Goal: Information Seeking & Learning: Check status

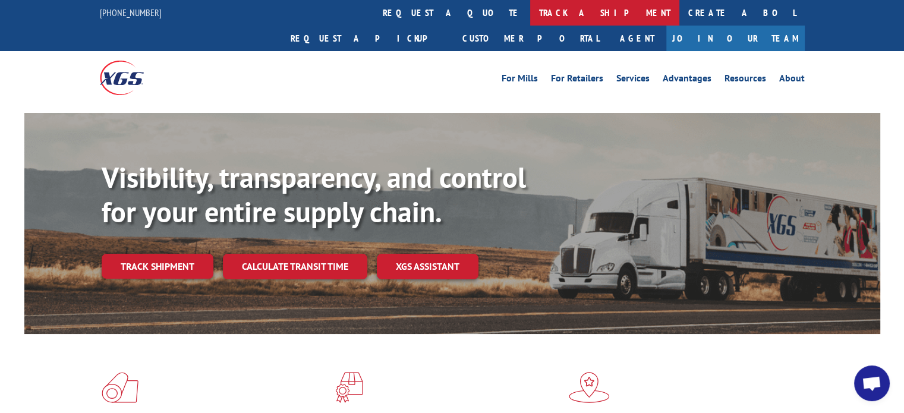
click at [530, 18] on link "track a shipment" at bounding box center [604, 13] width 149 height 26
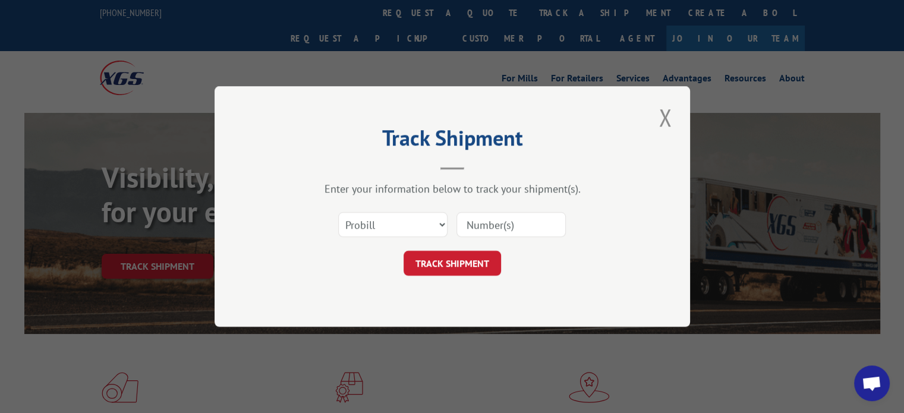
click at [487, 223] on input at bounding box center [510, 224] width 109 height 25
paste input "17513751"
type input "17513751"
click at [456, 258] on button "TRACK SHIPMENT" at bounding box center [451, 263] width 97 height 25
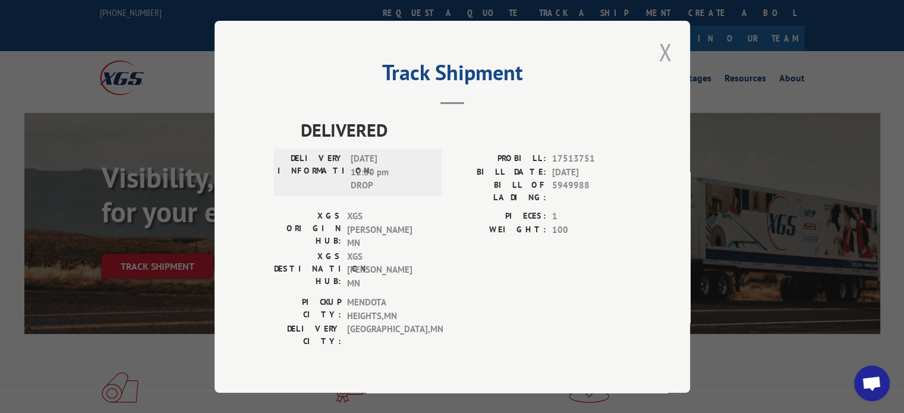
click at [664, 61] on button "Close modal" at bounding box center [665, 52] width 20 height 33
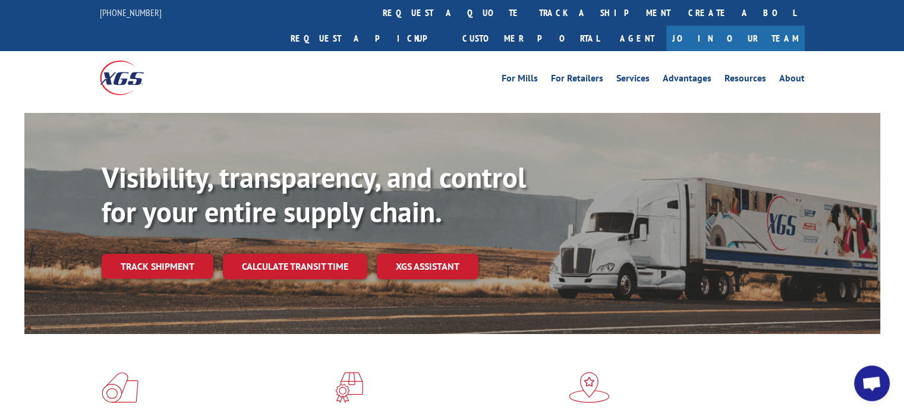
click at [453, 375] on span at bounding box center [452, 387] width 234 height 31
click at [530, 8] on link "track a shipment" at bounding box center [604, 13] width 149 height 26
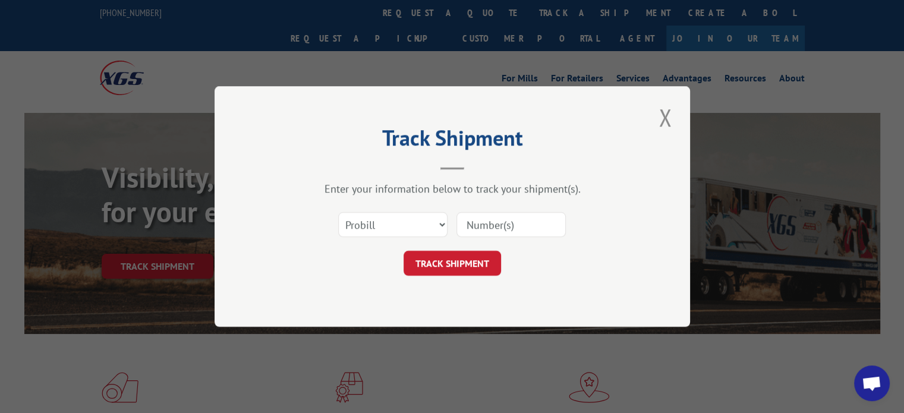
click at [488, 228] on input at bounding box center [510, 224] width 109 height 25
paste input "17222957"
type input "17222957"
click at [444, 260] on button "TRACK SHIPMENT" at bounding box center [451, 263] width 97 height 25
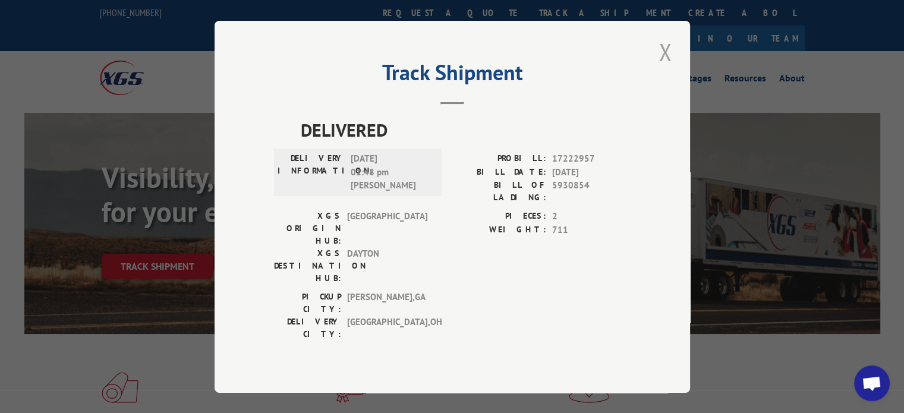
click at [663, 65] on button "Close modal" at bounding box center [665, 52] width 20 height 33
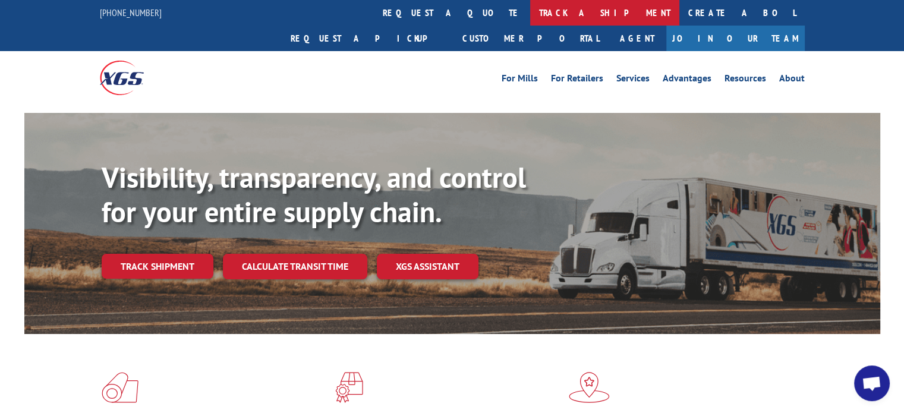
click at [530, 12] on link "track a shipment" at bounding box center [604, 13] width 149 height 26
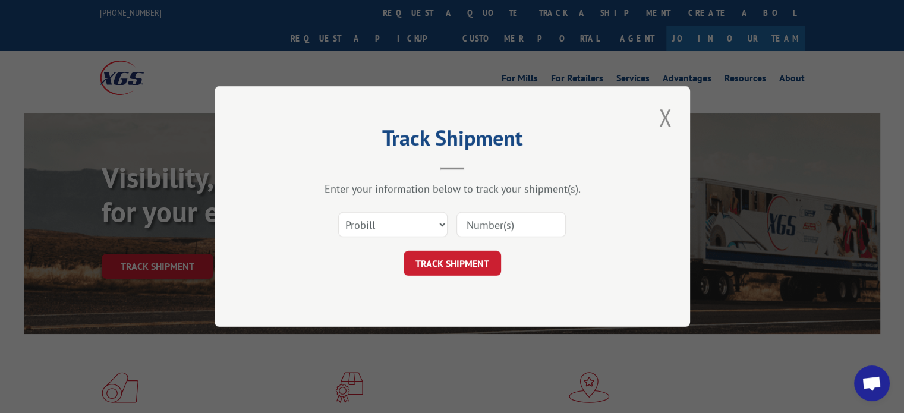
click at [479, 222] on input at bounding box center [510, 224] width 109 height 25
paste input "17308572"
type input "17308572"
click at [461, 261] on button "TRACK SHIPMENT" at bounding box center [451, 263] width 97 height 25
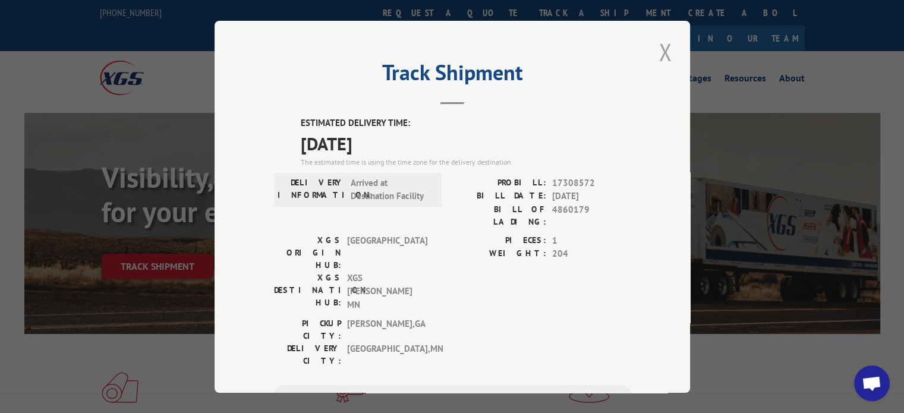
click at [660, 49] on button "Close modal" at bounding box center [665, 52] width 20 height 33
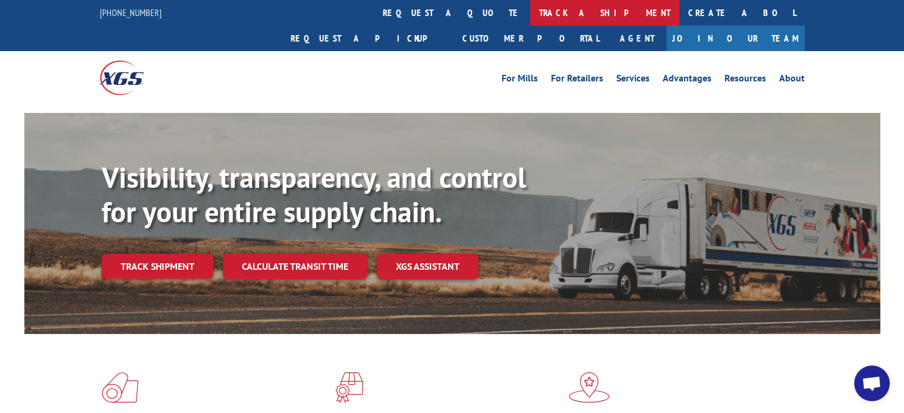
click at [530, 18] on link "track a shipment" at bounding box center [604, 13] width 149 height 26
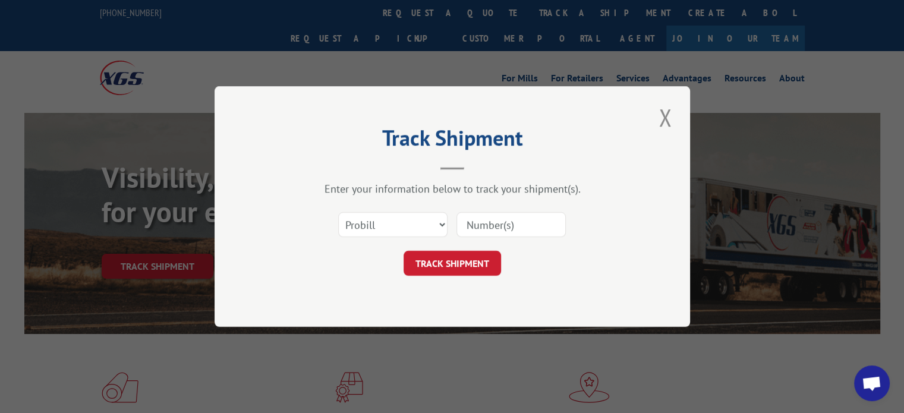
click at [484, 216] on input at bounding box center [510, 224] width 109 height 25
paste input "17221988"
type input "17221988"
click at [451, 261] on button "TRACK SHIPMENT" at bounding box center [451, 263] width 97 height 25
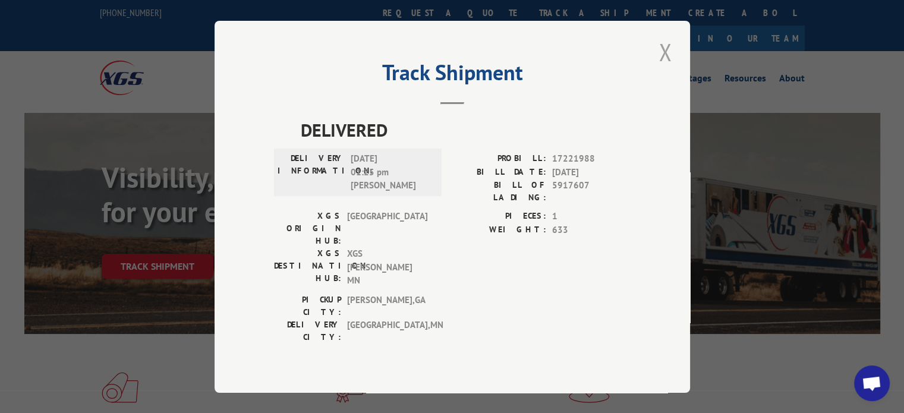
click at [664, 64] on button "Close modal" at bounding box center [665, 52] width 20 height 33
